Goal: Information Seeking & Learning: Learn about a topic

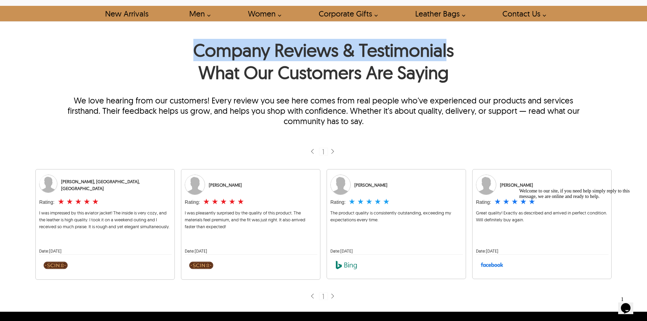
drag, startPoint x: 192, startPoint y: 49, endPoint x: 382, endPoint y: 67, distance: 191.0
click at [446, 53] on h1 "Company Reviews & Testimonials What Our Customers Are Saying" at bounding box center [323, 63] width 524 height 48
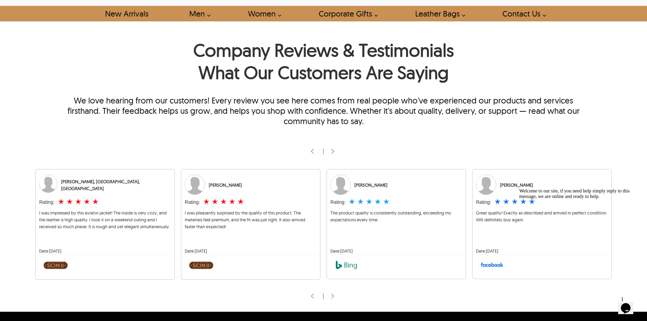
click at [264, 57] on h1 "Company Reviews & Testimonials What Our Customers Are Saying" at bounding box center [323, 63] width 524 height 48
drag, startPoint x: 268, startPoint y: 55, endPoint x: 196, endPoint y: 49, distance: 71.9
click at [196, 49] on h1 "Company Reviews & Testimonials What Our Customers Are Saying" at bounding box center [323, 63] width 524 height 48
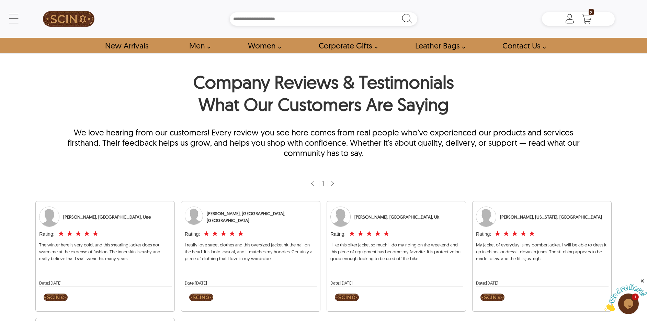
click at [269, 81] on h1 "Company Reviews & Testimonials What Our Customers Are Saying" at bounding box center [323, 95] width 524 height 48
drag, startPoint x: 269, startPoint y: 81, endPoint x: 196, endPoint y: 79, distance: 73.1
click at [196, 79] on h1 "Company Reviews & Testimonials What Our Customers Are Saying" at bounding box center [323, 95] width 524 height 48
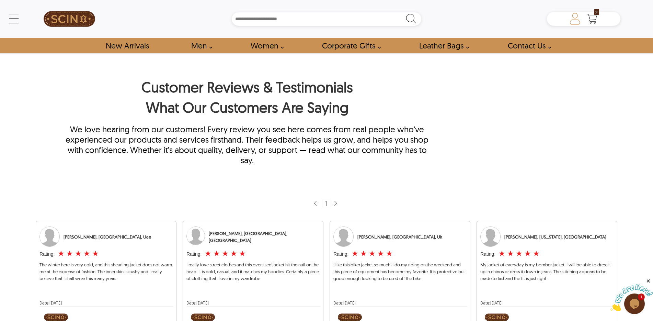
click at [575, 16] on icon at bounding box center [575, 19] width 14 height 14
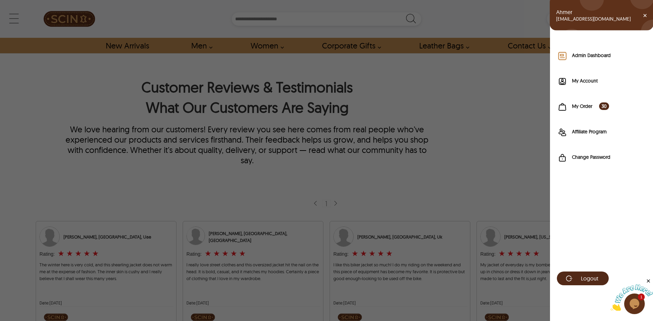
click at [577, 55] on label "Admin Dashboard" at bounding box center [609, 55] width 74 height 7
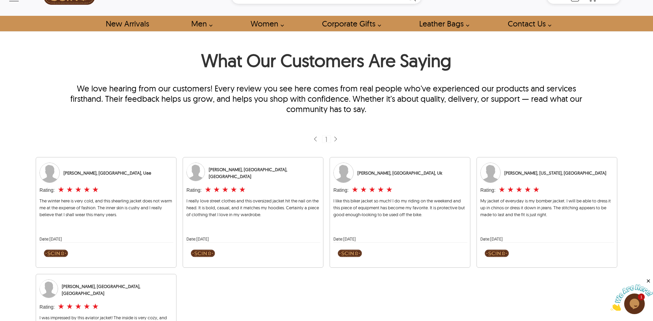
scroll to position [37, 0]
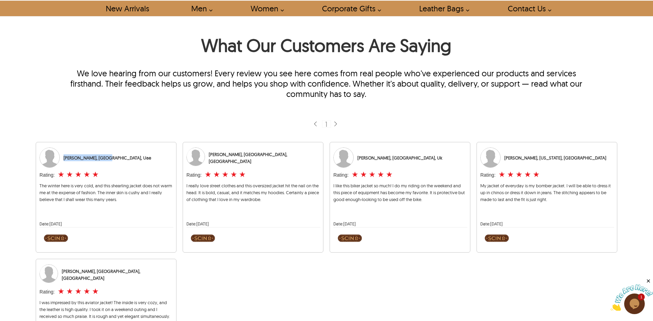
drag, startPoint x: 106, startPoint y: 160, endPoint x: 51, endPoint y: 153, distance: 55.3
click at [51, 153] on div "[PERSON_NAME], [GEOGRAPHIC_DATA], Uae" at bounding box center [105, 157] width 133 height 21
